Goal: Check status: Check status

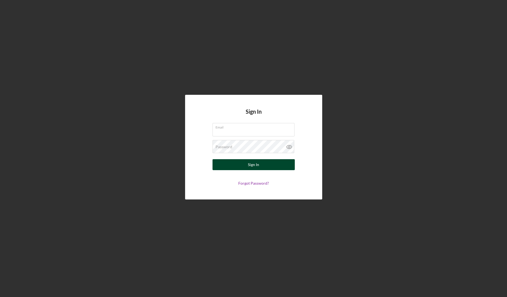
type input "[EMAIL_ADDRESS][DOMAIN_NAME]"
click at [231, 169] on button "Sign In" at bounding box center [254, 164] width 82 height 11
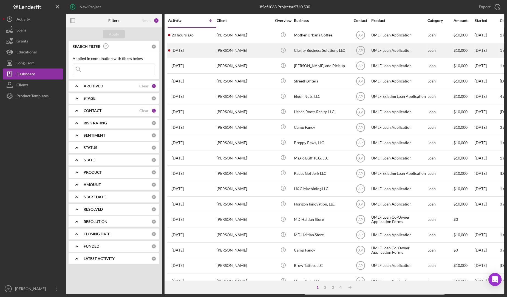
click at [261, 49] on div "[PERSON_NAME]" at bounding box center [244, 50] width 55 height 15
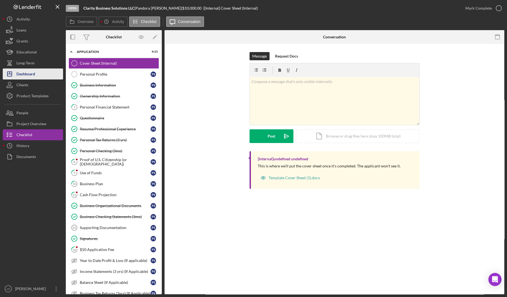
click at [36, 72] on button "Icon/Dashboard Dashboard" at bounding box center [33, 74] width 60 height 11
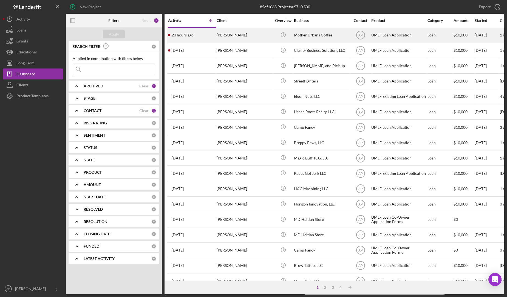
click at [255, 40] on div "[PERSON_NAME]" at bounding box center [244, 35] width 55 height 15
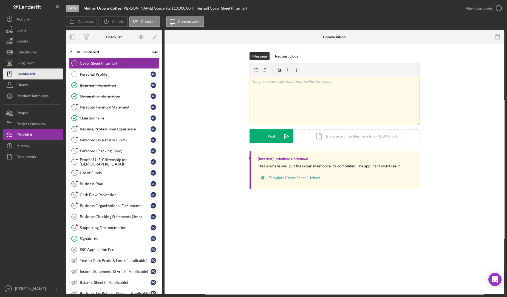
click at [37, 74] on button "Icon/Dashboard Dashboard" at bounding box center [33, 74] width 60 height 11
